Goal: Information Seeking & Learning: Learn about a topic

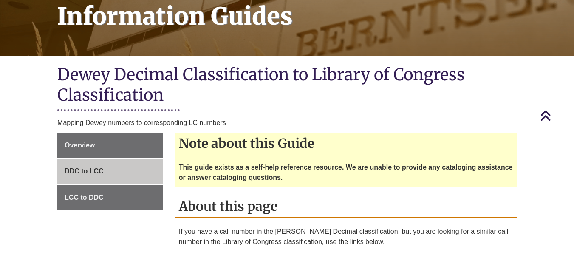
scroll to position [128, 0]
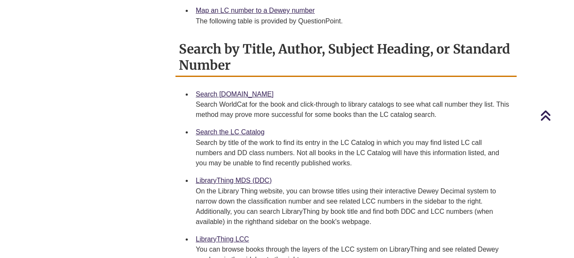
scroll to position [510, 0]
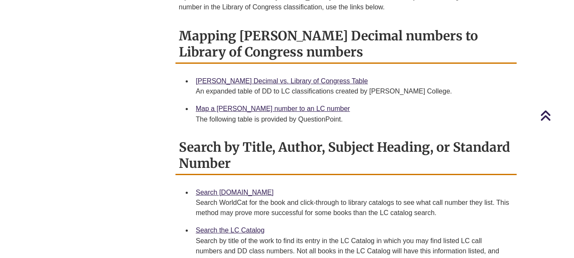
scroll to position [340, 0]
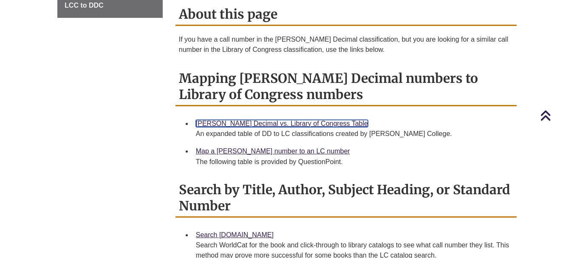
click at [309, 120] on link "[PERSON_NAME] Decimal vs. Library of Congress Table" at bounding box center [282, 123] width 172 height 7
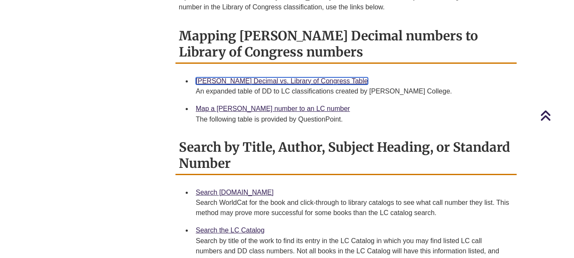
scroll to position [553, 0]
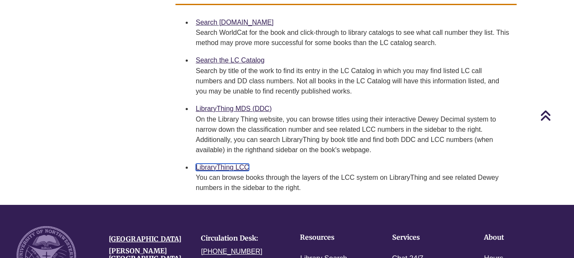
click at [235, 164] on link "LibraryThing LCC" at bounding box center [222, 167] width 53 height 7
